Goal: Task Accomplishment & Management: Manage account settings

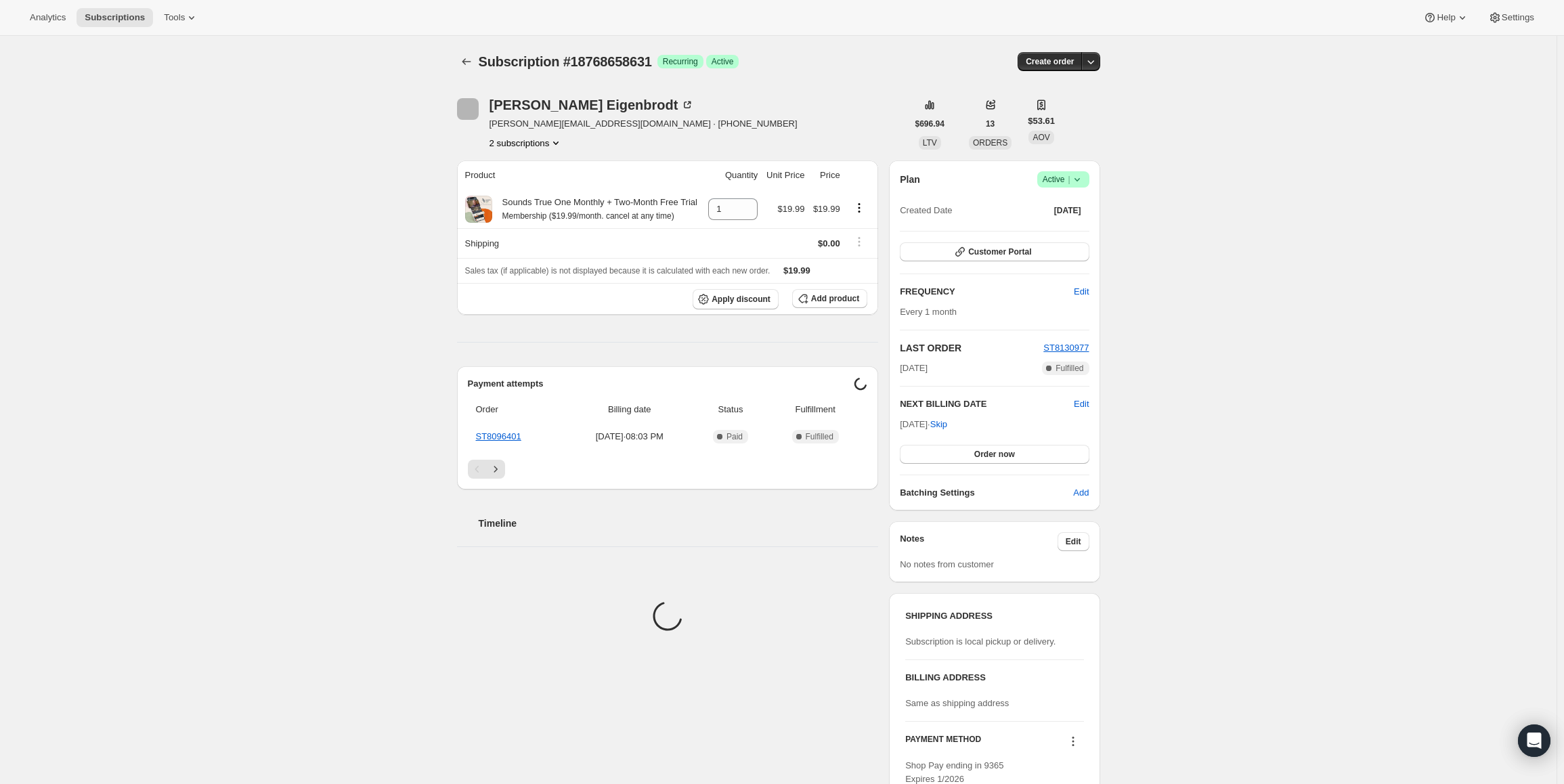
click at [1070, 182] on span "Active |" at bounding box center [1063, 179] width 41 height 14
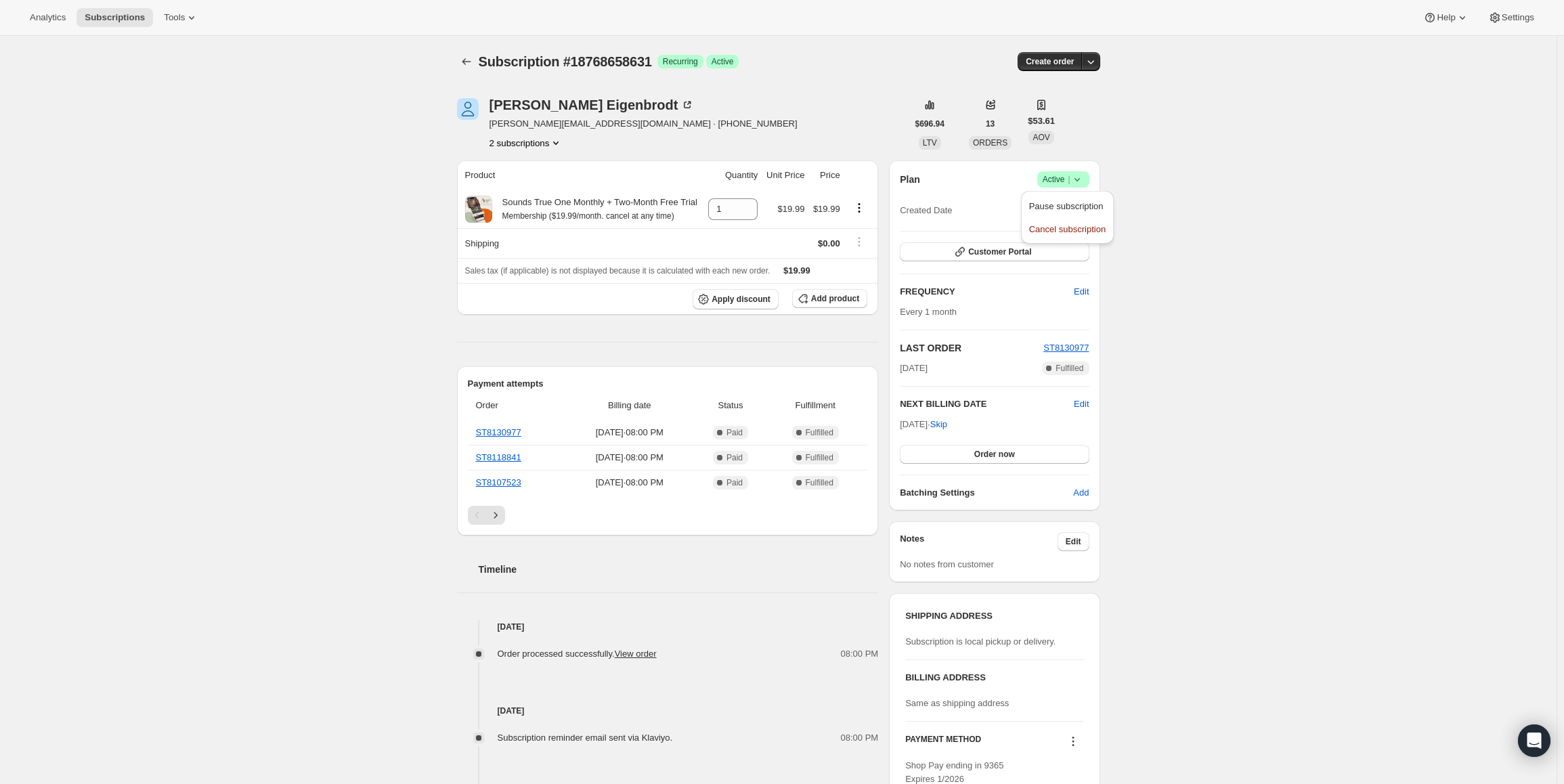
drag, startPoint x: 904, startPoint y: 423, endPoint x: 950, endPoint y: 426, distance: 46.1
click at [948, 426] on span "[DATE] · Skip" at bounding box center [924, 424] width 48 height 10
copy span "[DATE]"
click at [1059, 182] on span "Active |" at bounding box center [1063, 179] width 41 height 14
click at [1048, 201] on span "Pause subscription" at bounding box center [1066, 205] width 74 height 10
